Goal: Task Accomplishment & Management: Manage account settings

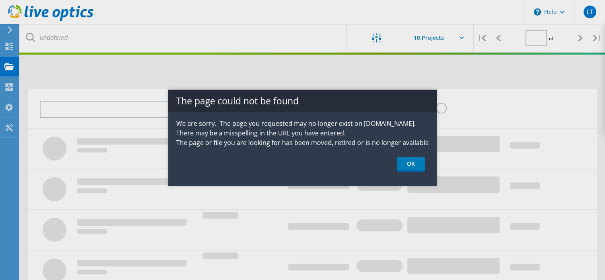
type input "1"
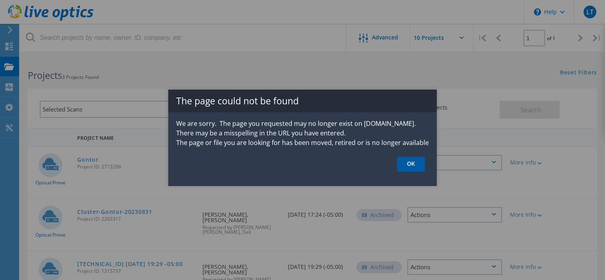
click at [412, 158] on link "OK" at bounding box center [411, 164] width 28 height 15
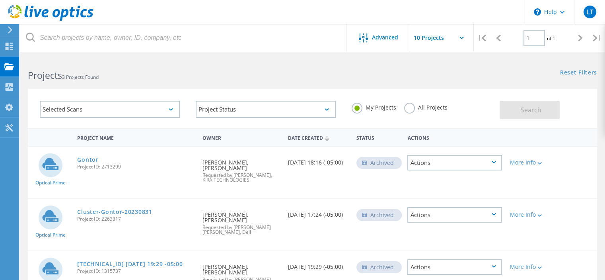
click at [409, 109] on label "All Projects" at bounding box center [425, 107] width 43 height 8
click at [0, 0] on input "All Projects" at bounding box center [0, 0] width 0 height 0
click at [527, 109] on span "Search" at bounding box center [531, 109] width 21 height 9
drag, startPoint x: 611, startPoint y: 234, endPoint x: 416, endPoint y: 63, distance: 259.0
click at [416, 63] on div "Reset Filters Show Filters" at bounding box center [458, 65] width 293 height 15
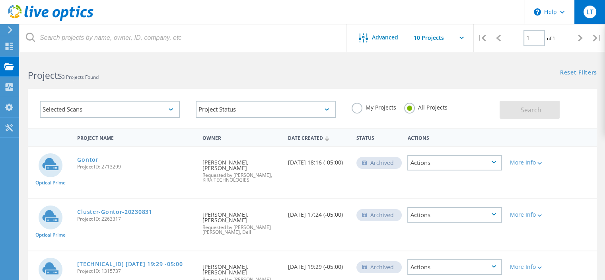
click at [588, 9] on span "LT" at bounding box center [589, 12] width 7 height 6
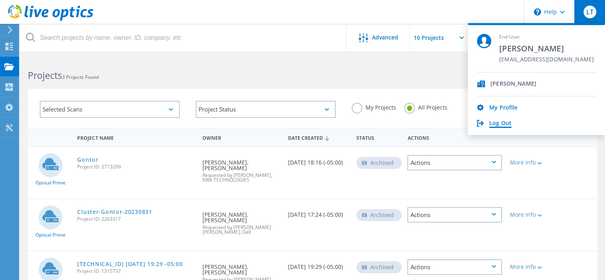
click at [496, 125] on link "Log Out" at bounding box center [501, 124] width 22 height 8
